Goal: Task Accomplishment & Management: Manage account settings

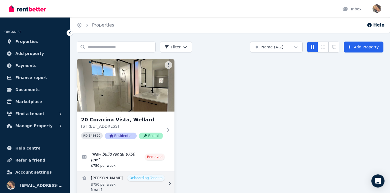
click at [97, 176] on link "View details for Zelda Kudzai Miga" at bounding box center [126, 184] width 98 height 24
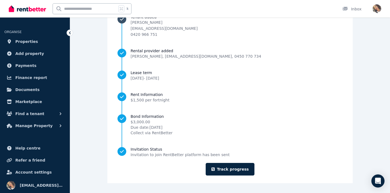
scroll to position [64, 0]
click at [236, 171] on link "Track progress" at bounding box center [230, 169] width 49 height 13
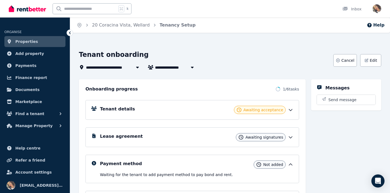
click at [292, 111] on icon at bounding box center [290, 109] width 5 height 5
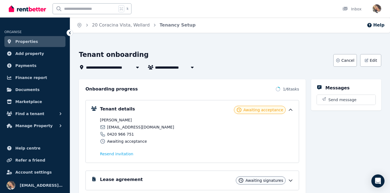
click at [292, 111] on icon at bounding box center [290, 109] width 5 height 5
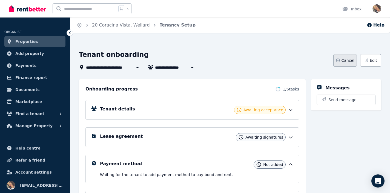
click at [350, 59] on span "Cancel" at bounding box center [347, 60] width 13 height 5
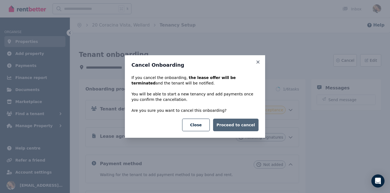
click at [237, 129] on button "Proceed to cancel" at bounding box center [235, 125] width 45 height 13
